Goal: Transaction & Acquisition: Purchase product/service

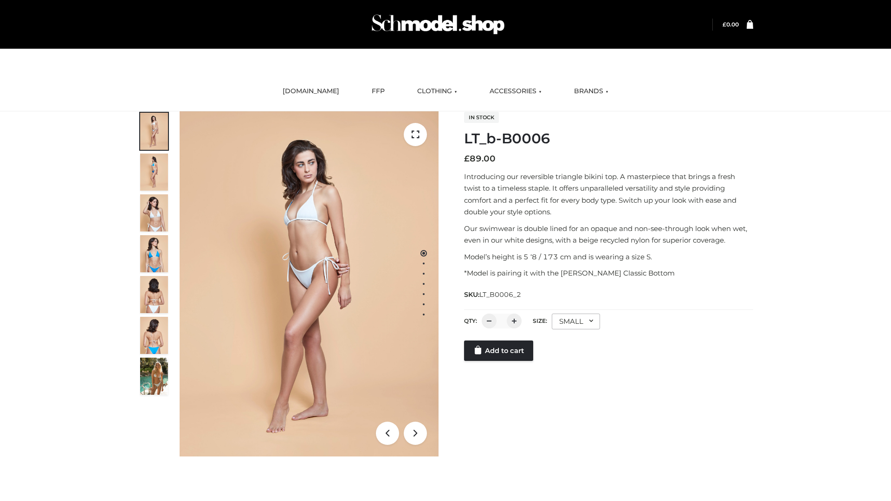
click at [499, 361] on link "Add to cart" at bounding box center [498, 350] width 69 height 20
